Goal: Use online tool/utility: Utilize a website feature to perform a specific function

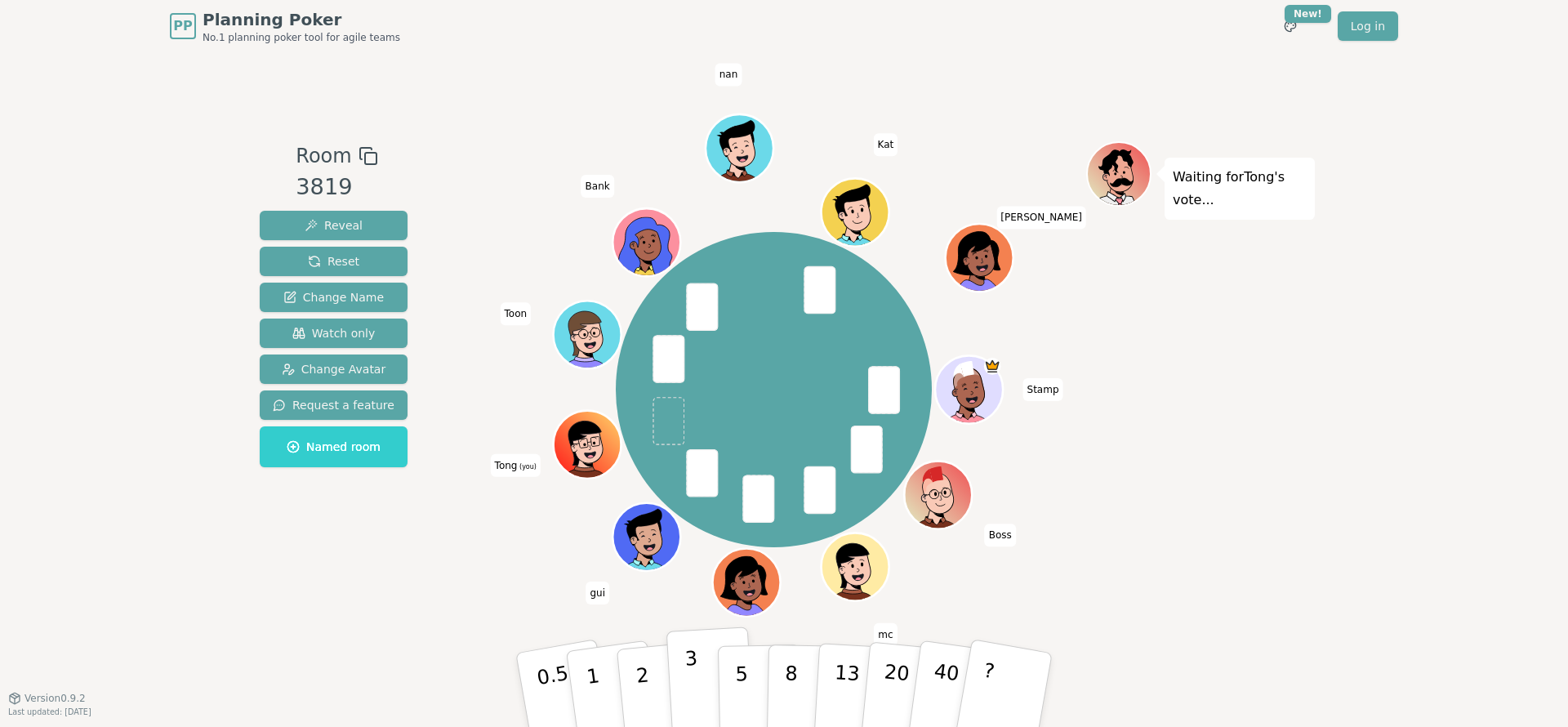
click at [696, 686] on p "3" at bounding box center [693, 691] width 18 height 89
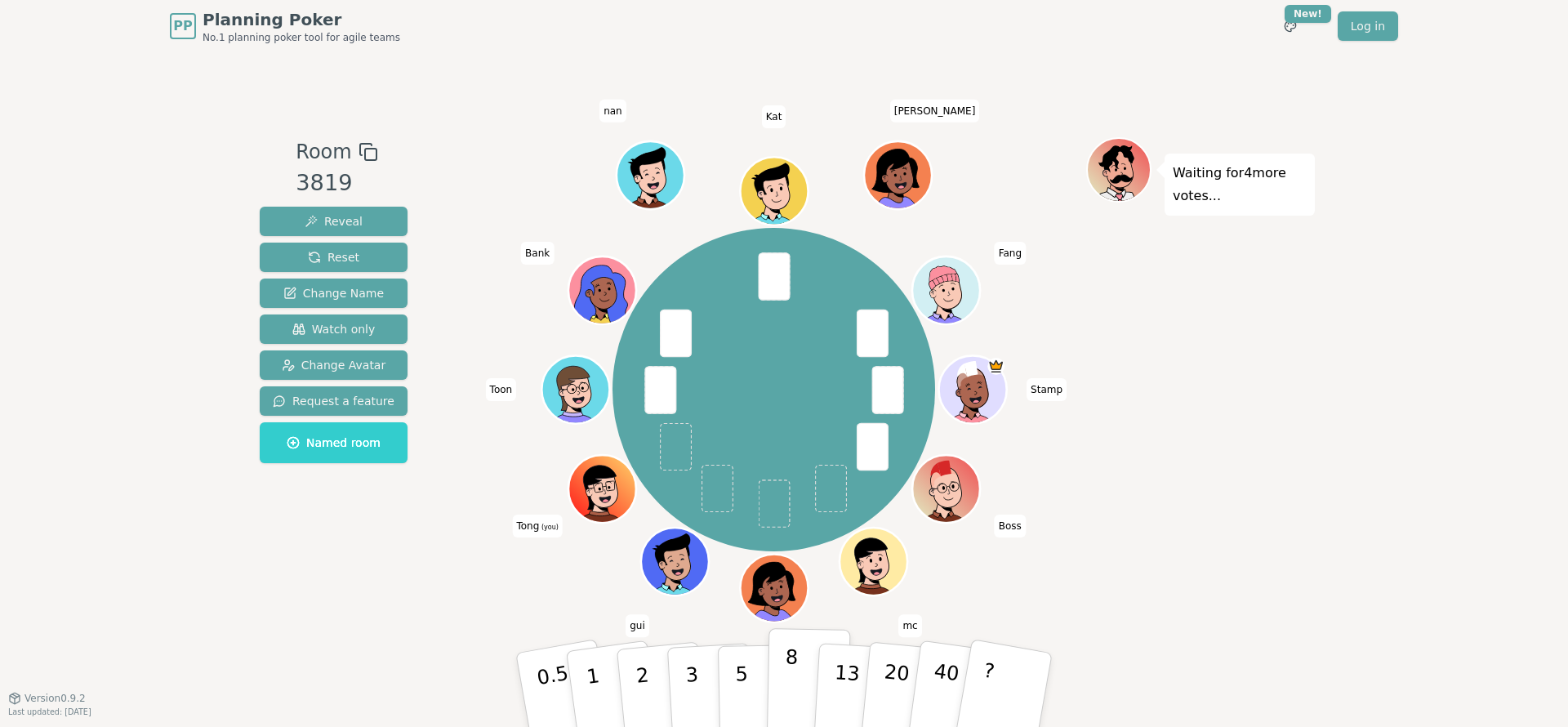
click at [784, 677] on button "8" at bounding box center [809, 691] width 84 height 125
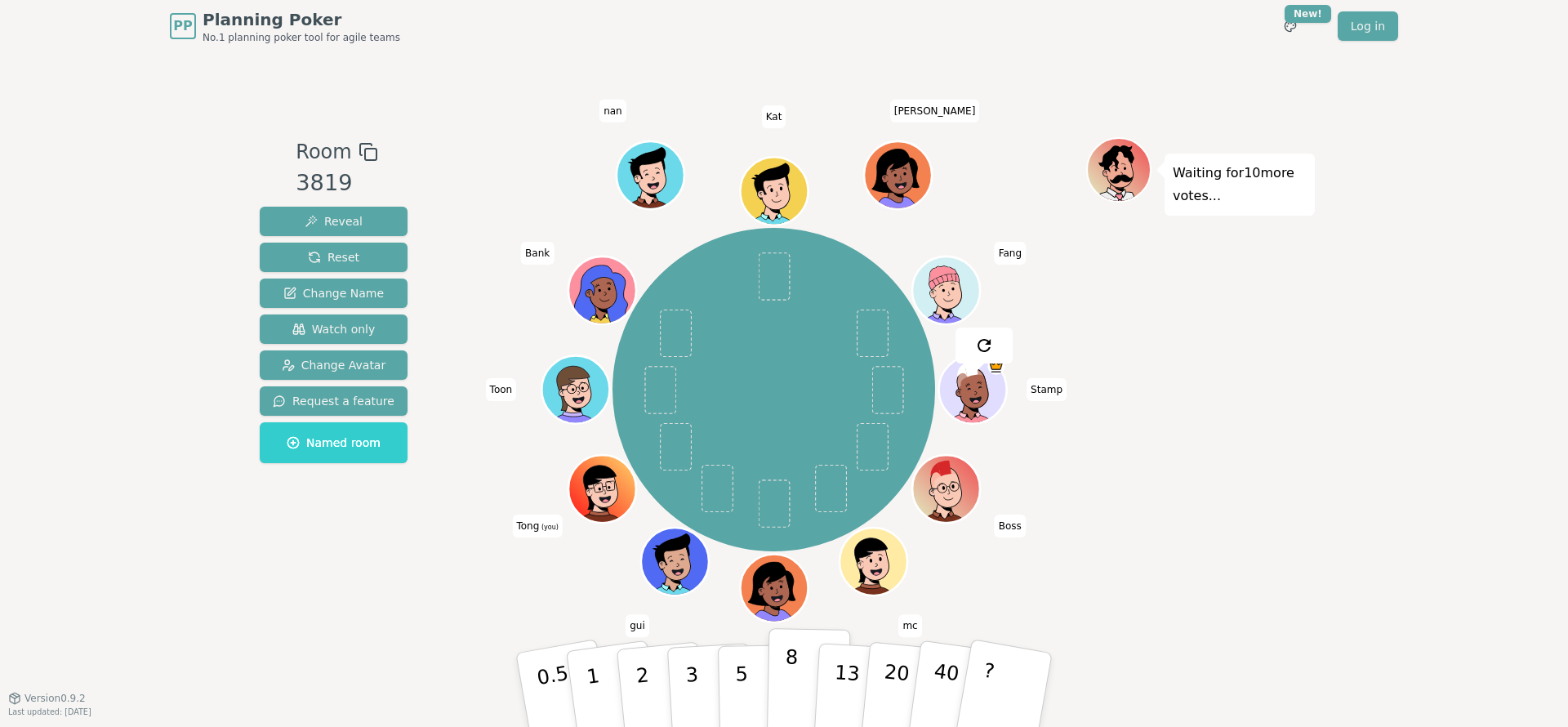
click at [788, 674] on p "8" at bounding box center [791, 690] width 13 height 88
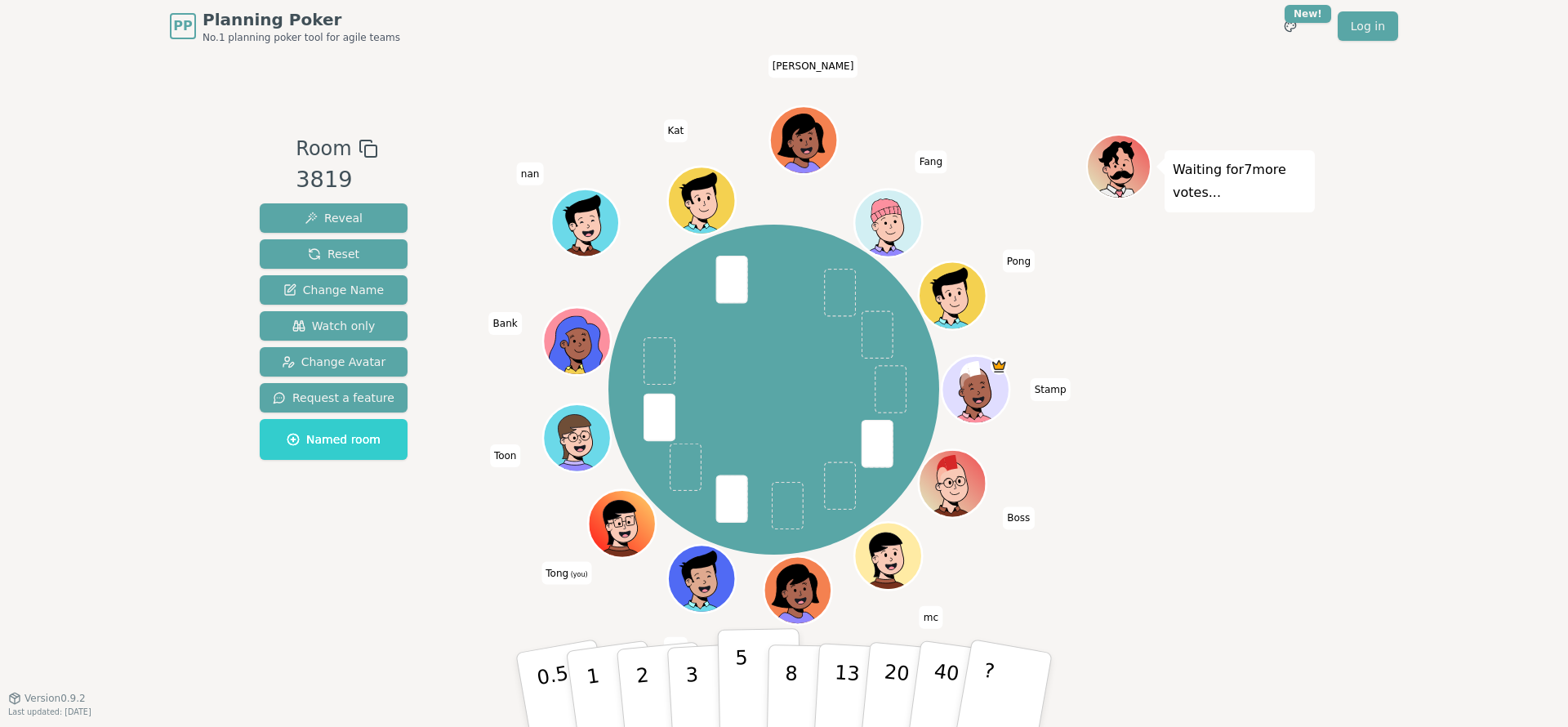
click at [737, 685] on p "5" at bounding box center [742, 691] width 13 height 88
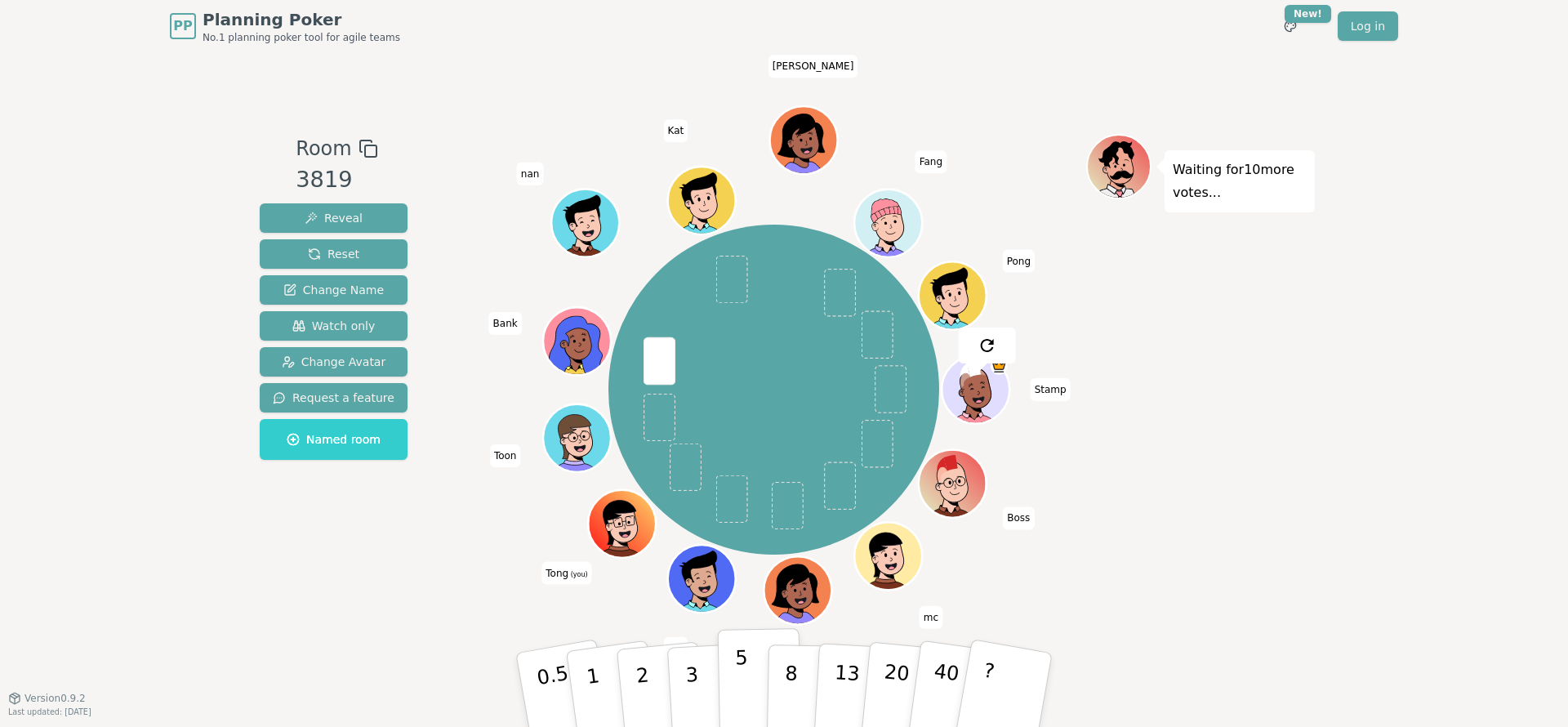
click at [741, 681] on p "5" at bounding box center [742, 691] width 13 height 88
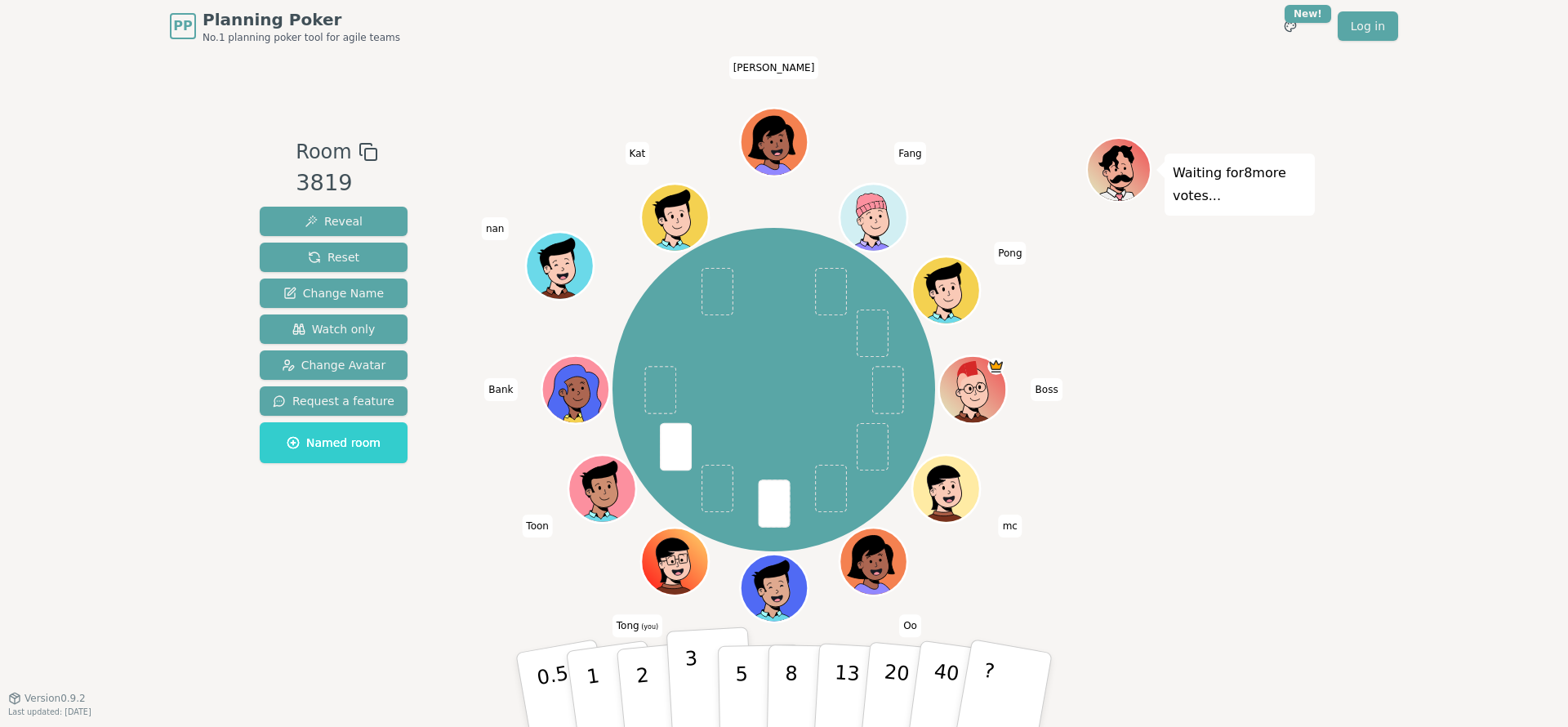
click at [690, 680] on p "3" at bounding box center [693, 691] width 18 height 89
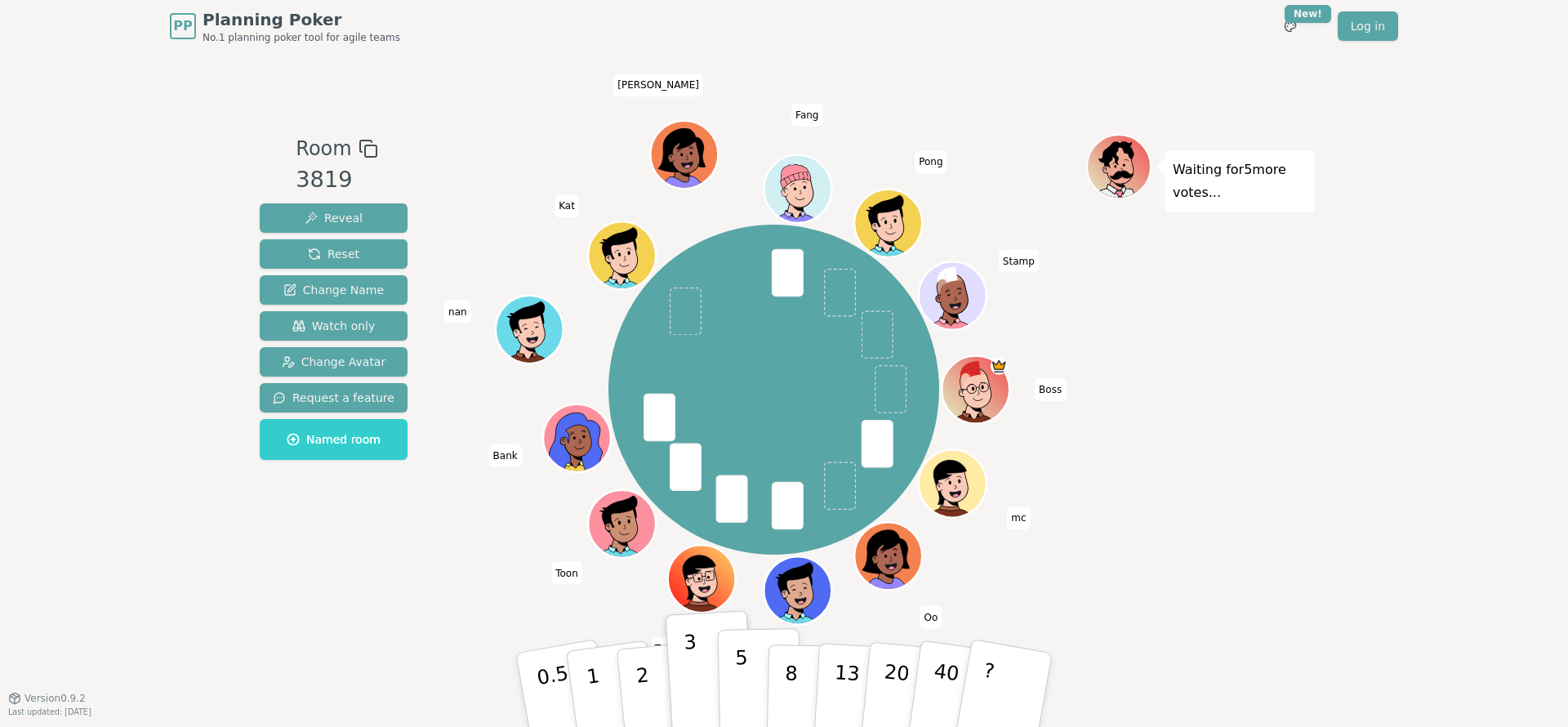
click at [737, 691] on p "5" at bounding box center [742, 691] width 13 height 88
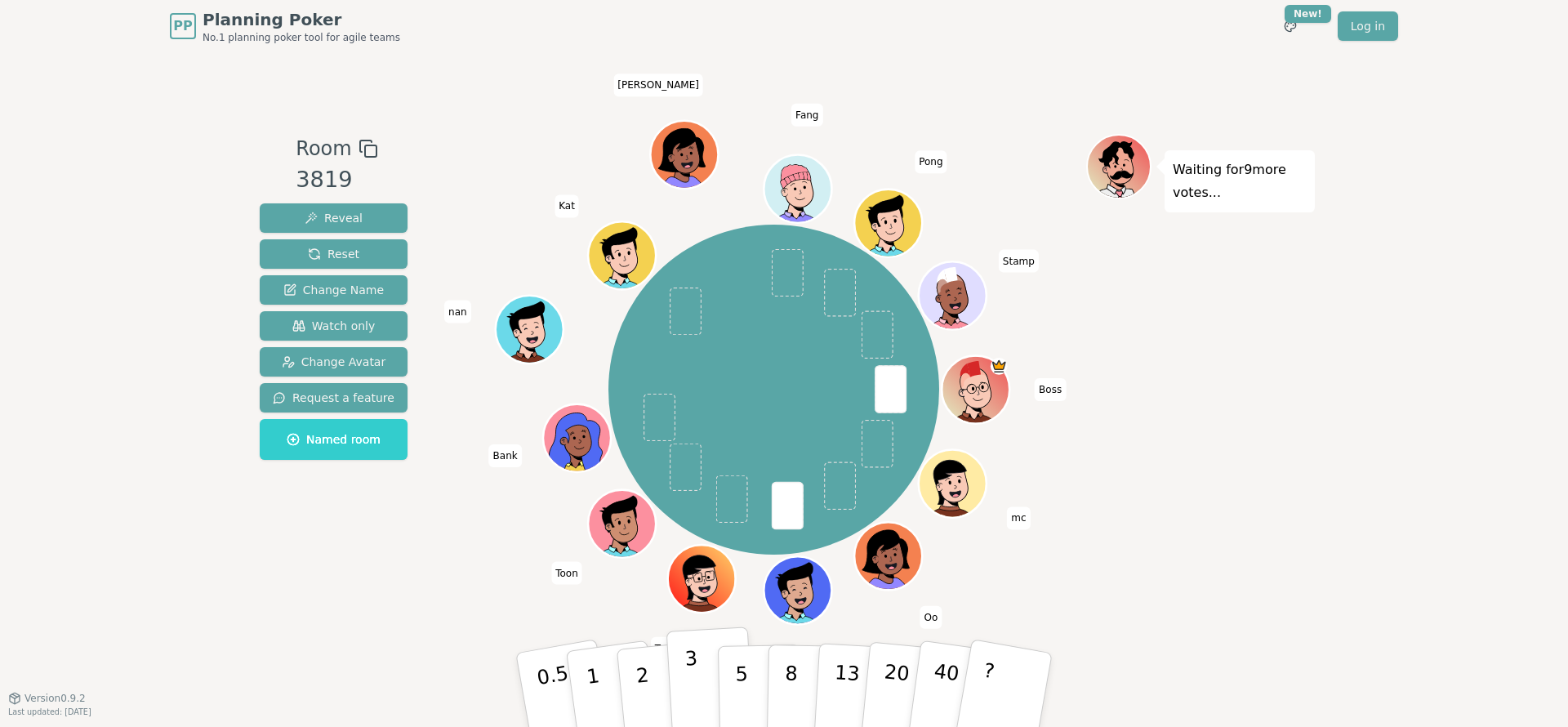
click at [702, 686] on button "3" at bounding box center [711, 690] width 89 height 127
click at [747, 664] on button "5" at bounding box center [761, 691] width 84 height 125
click at [736, 670] on p "5" at bounding box center [742, 691] width 13 height 88
click at [753, 675] on button "5" at bounding box center [761, 691] width 84 height 125
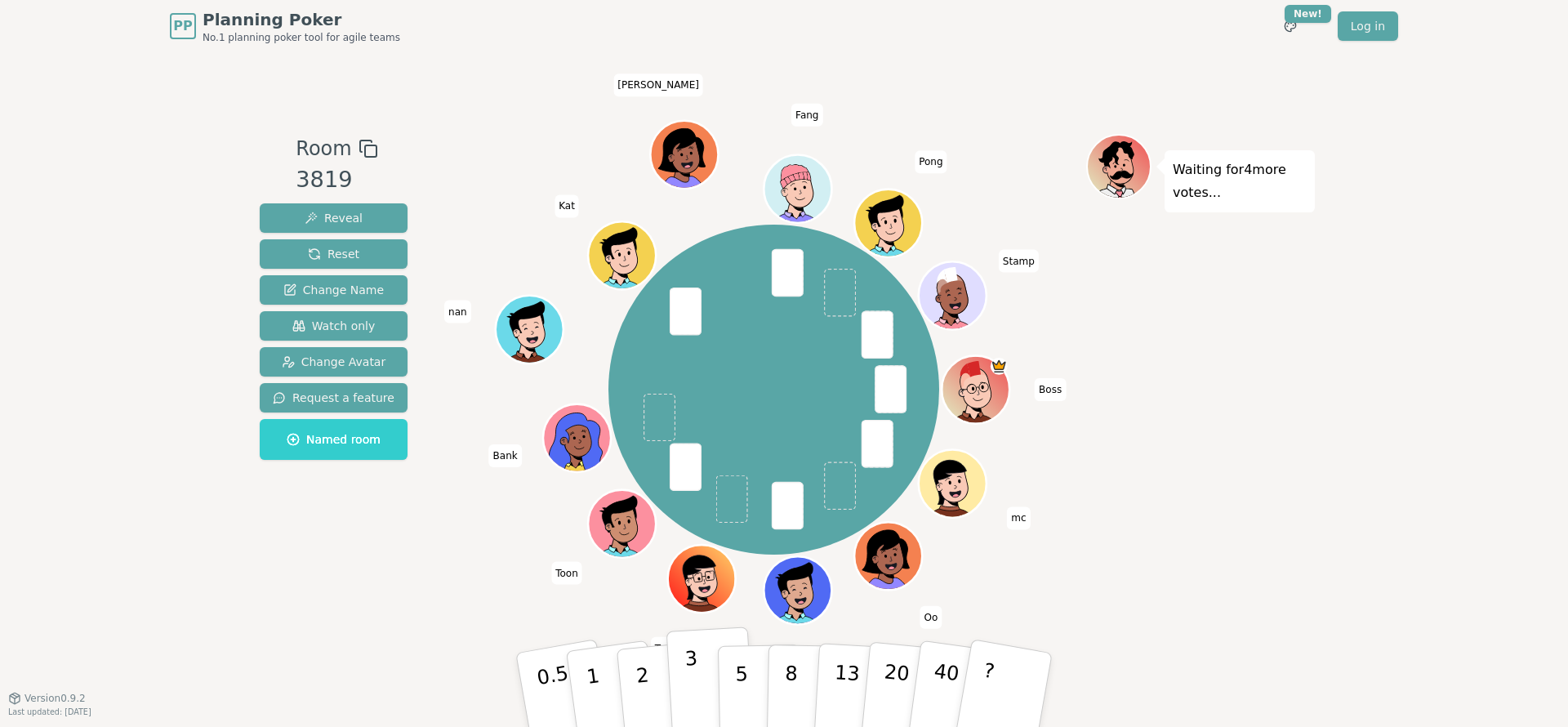
click at [693, 673] on p "3" at bounding box center [693, 691] width 18 height 89
click at [752, 682] on button "5" at bounding box center [761, 691] width 84 height 125
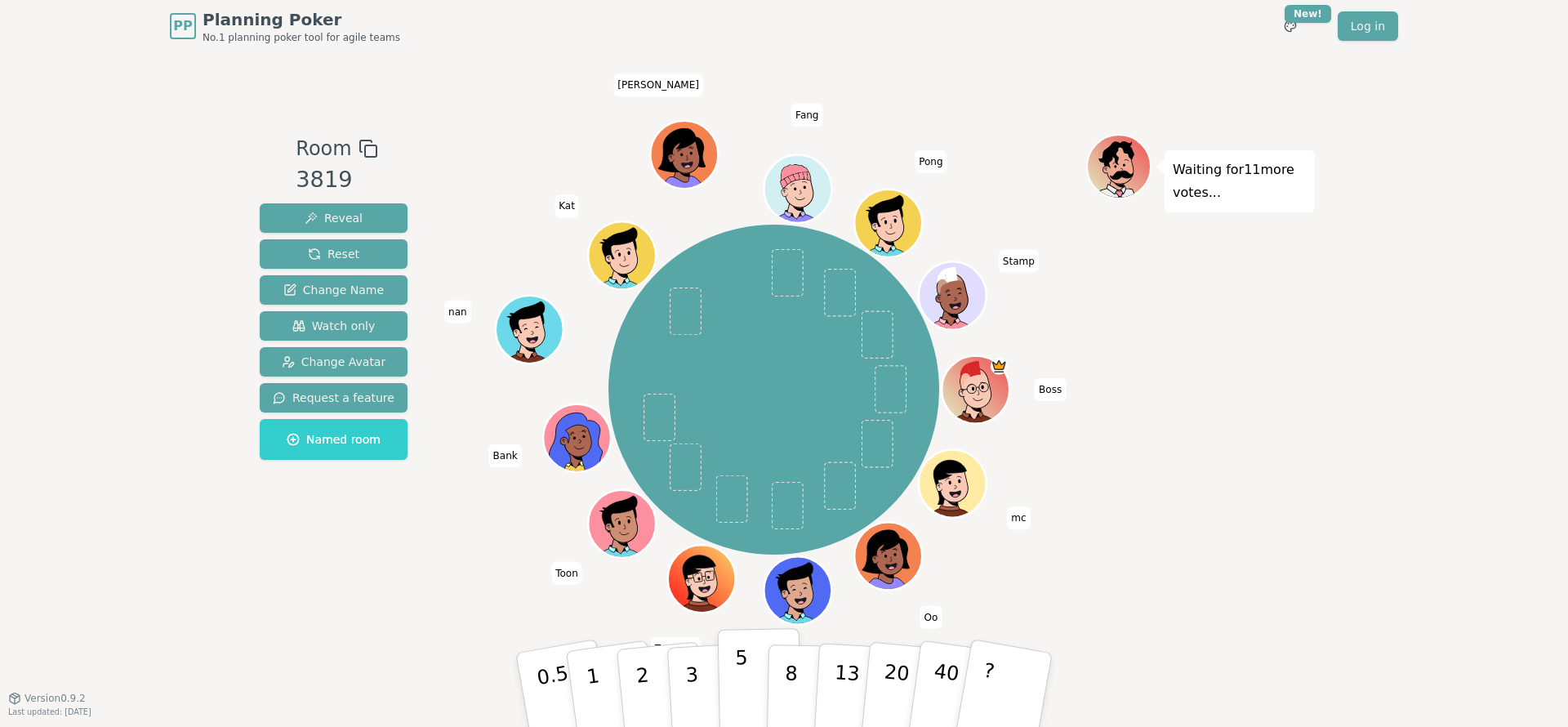
click at [747, 666] on button "5" at bounding box center [761, 691] width 84 height 125
click at [801, 664] on button "8" at bounding box center [809, 691] width 84 height 125
